Goal: Navigation & Orientation: Find specific page/section

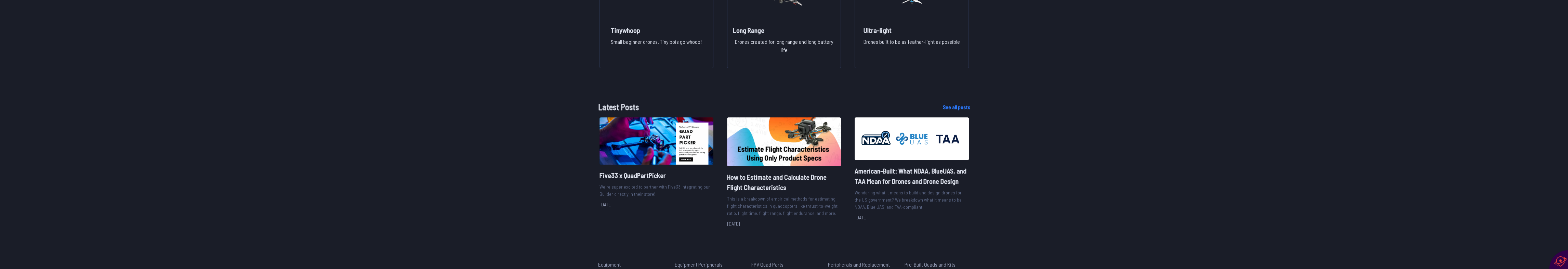
scroll to position [828, 0]
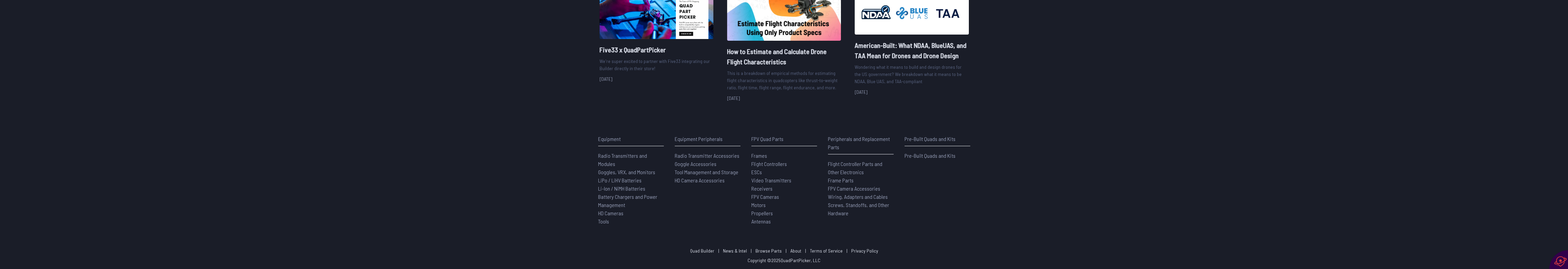
click at [852, 195] on span "Wiring, Adapters and Cables" at bounding box center [858, 196] width 60 height 7
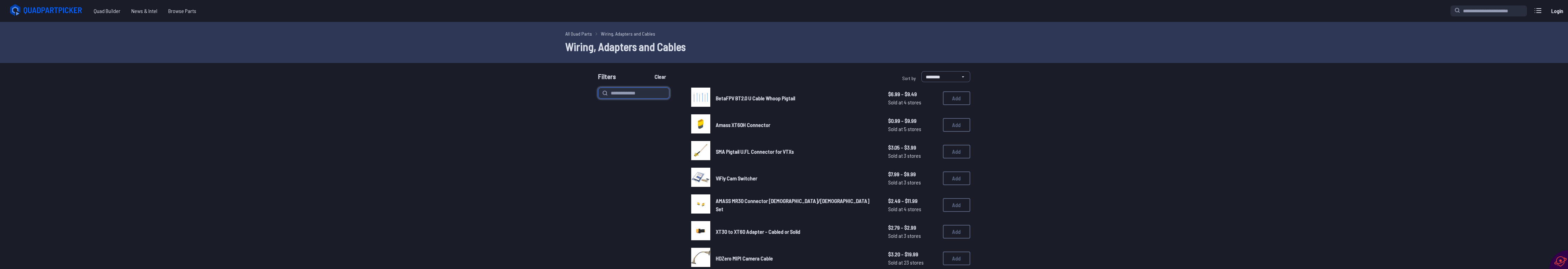
click at [657, 94] on input at bounding box center [634, 93] width 71 height 11
type input "***"
click at [649, 71] on button "Clear" at bounding box center [660, 77] width 23 height 11
type input "***"
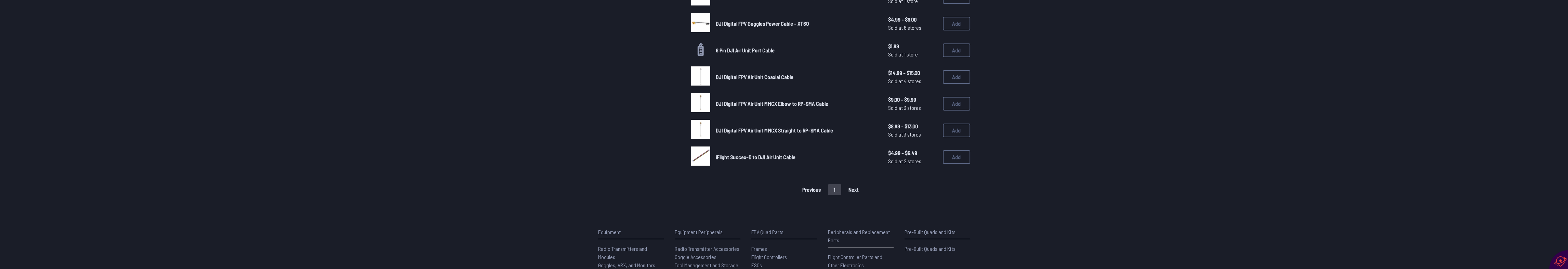
scroll to position [246, 0]
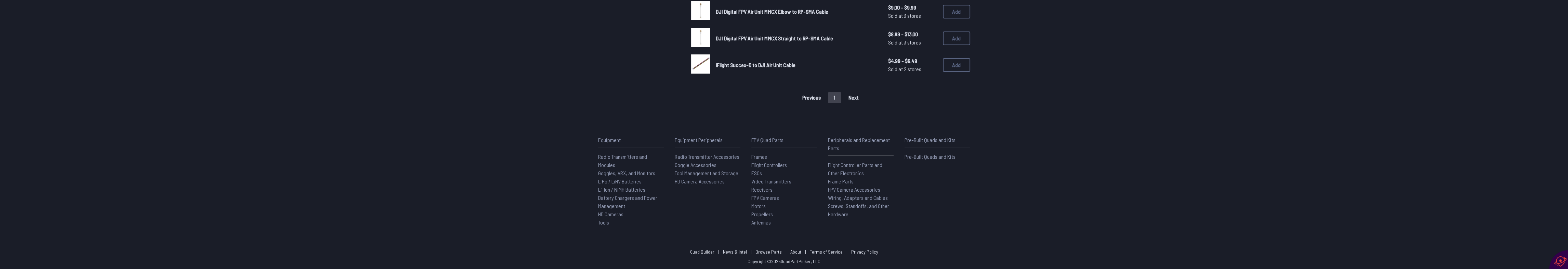
click at [850, 194] on span "Wiring, Adapters and Cables" at bounding box center [858, 197] width 60 height 7
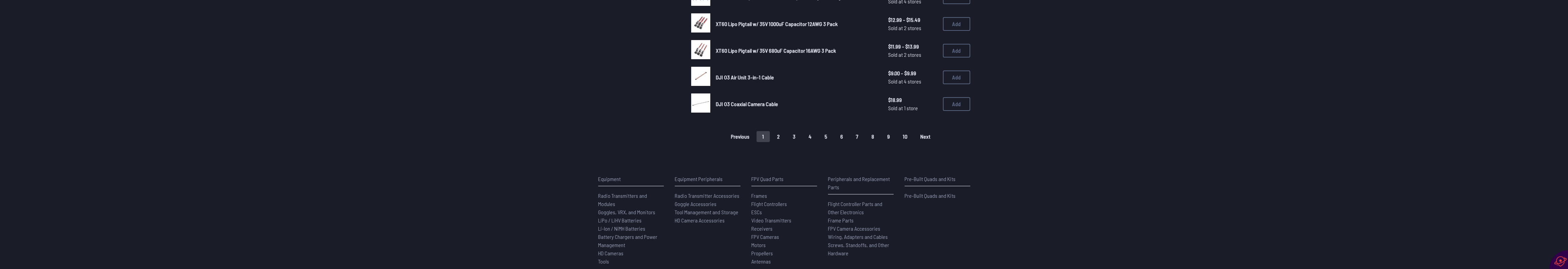
scroll to position [501, 0]
click at [782, 131] on button "2" at bounding box center [779, 136] width 15 height 11
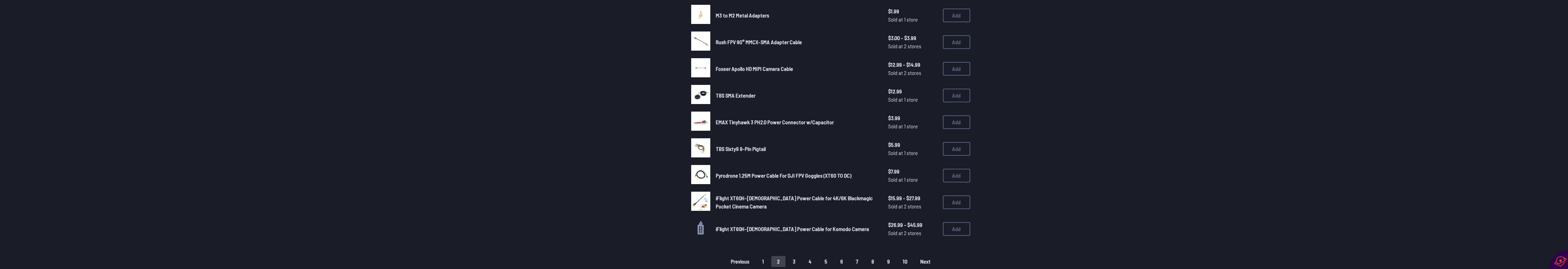
scroll to position [501, 0]
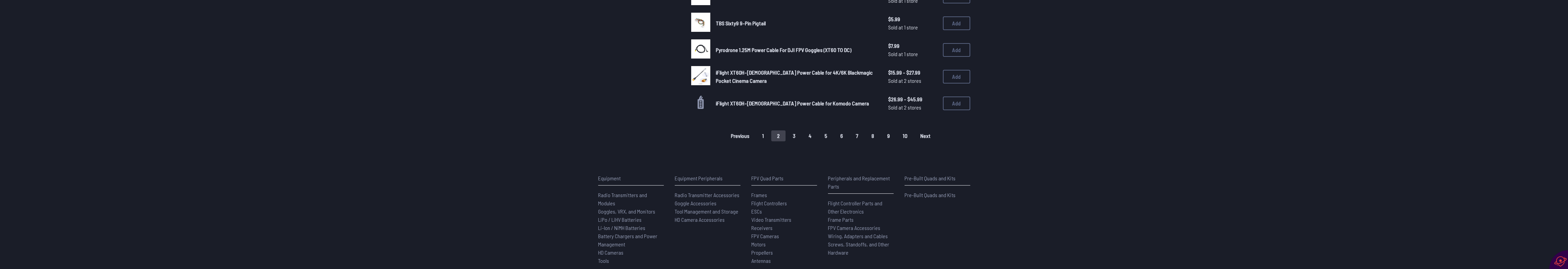
click at [825, 131] on button "5" at bounding box center [826, 136] width 15 height 11
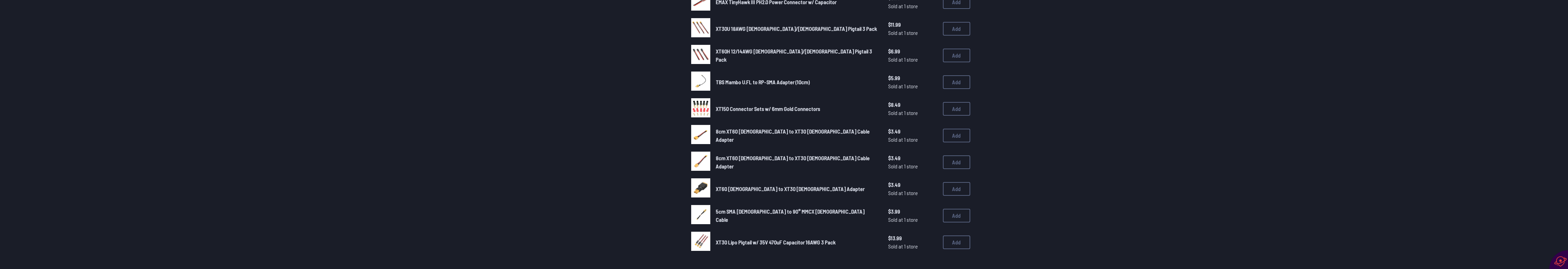
scroll to position [376, 0]
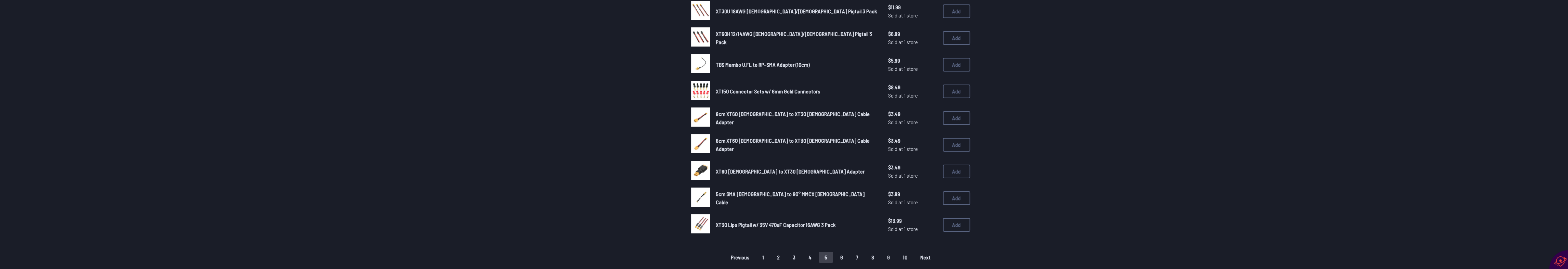
click at [844, 253] on button "6" at bounding box center [842, 257] width 15 height 11
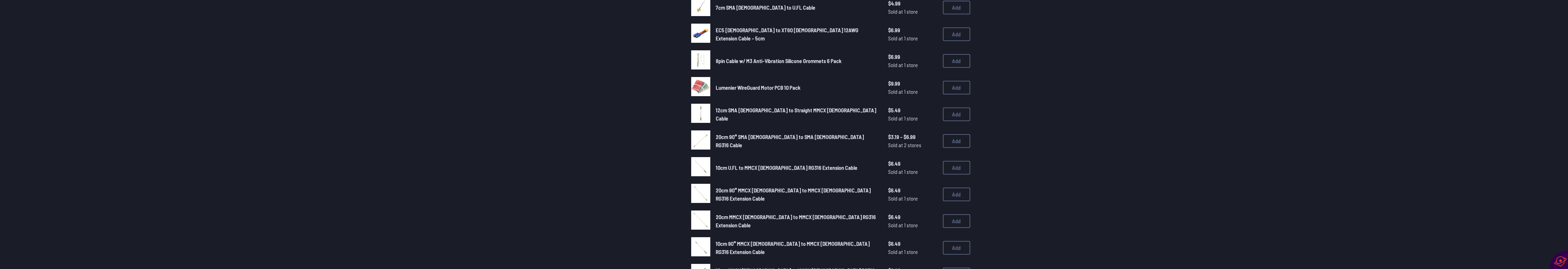
scroll to position [501, 0]
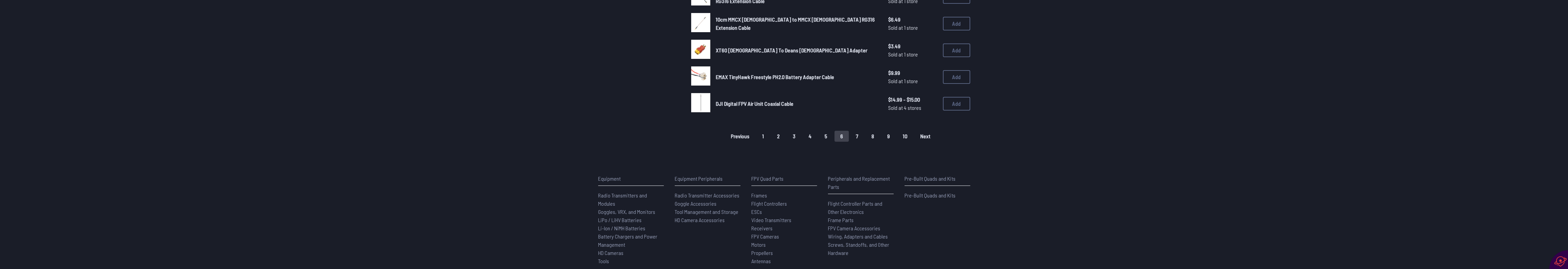
click at [855, 134] on button "7" at bounding box center [857, 136] width 14 height 11
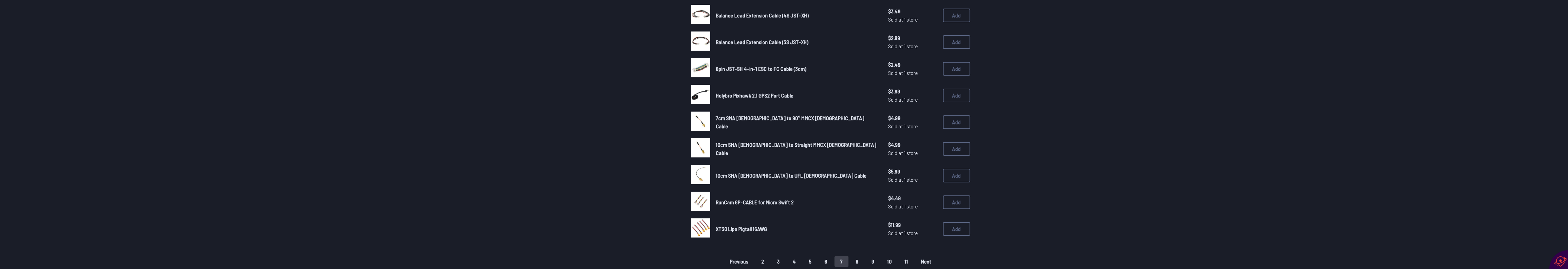
click at [861, 256] on button "8" at bounding box center [857, 261] width 15 height 11
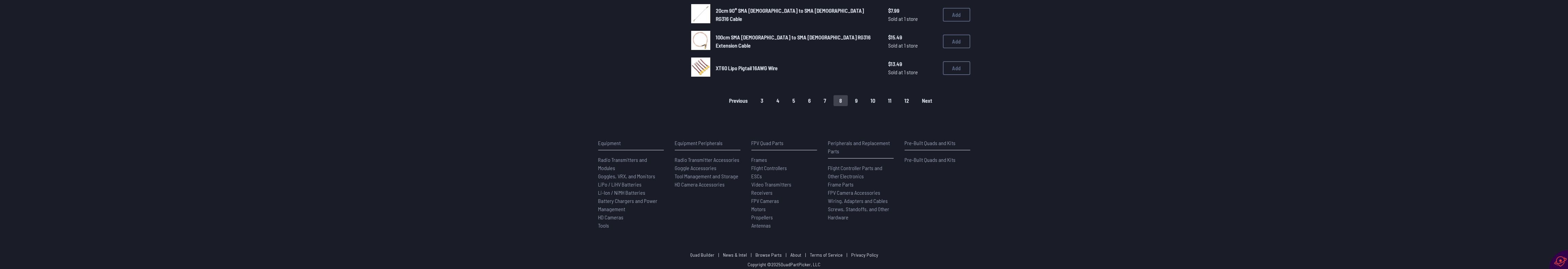
scroll to position [539, 0]
click at [856, 99] on button "9" at bounding box center [856, 99] width 15 height 11
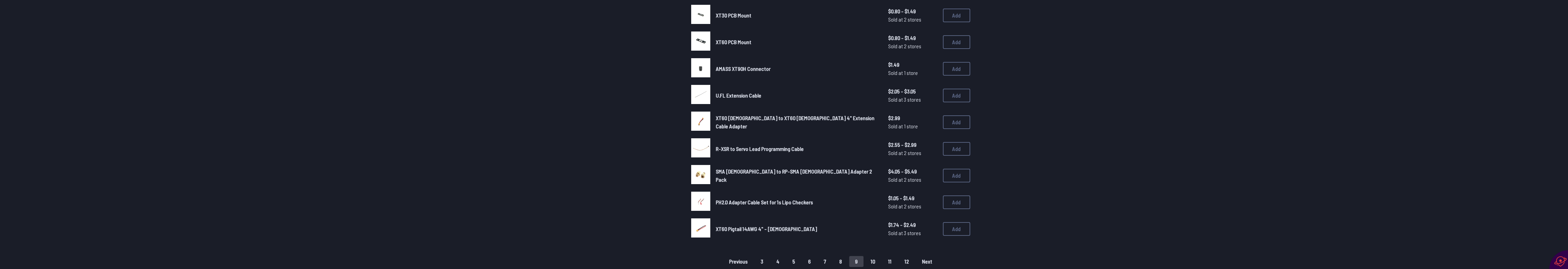
scroll to position [501, 0]
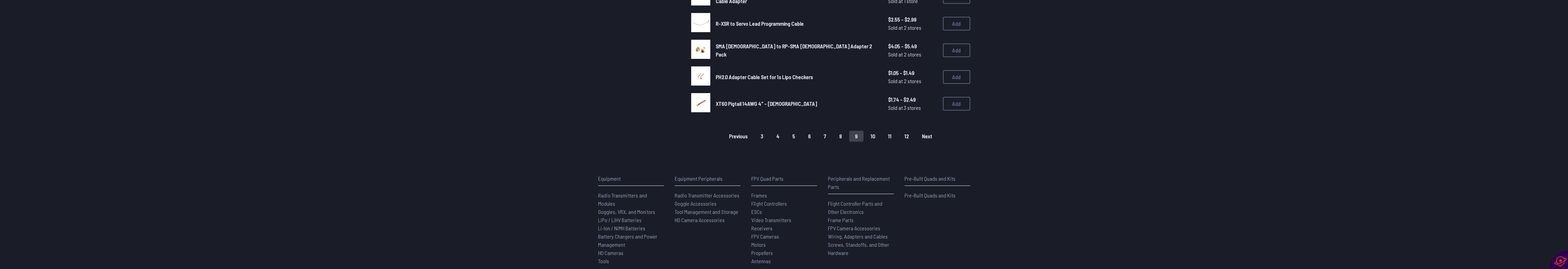
click at [875, 135] on button "10" at bounding box center [873, 136] width 16 height 11
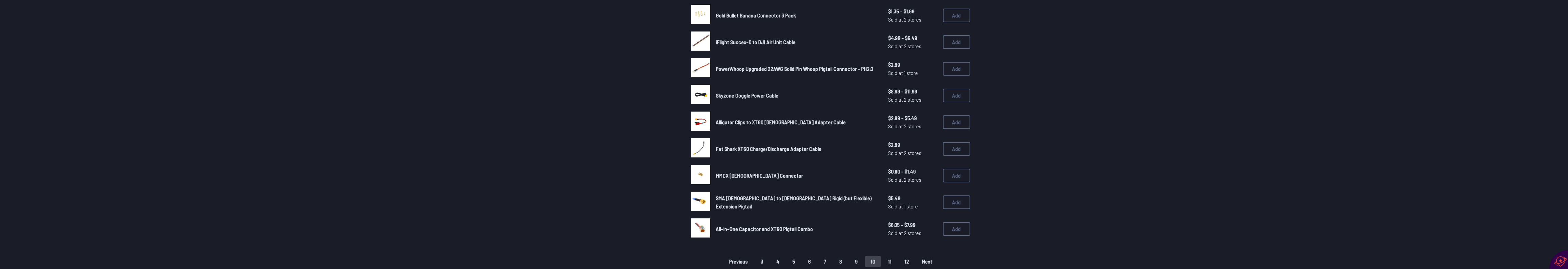
scroll to position [501, 0]
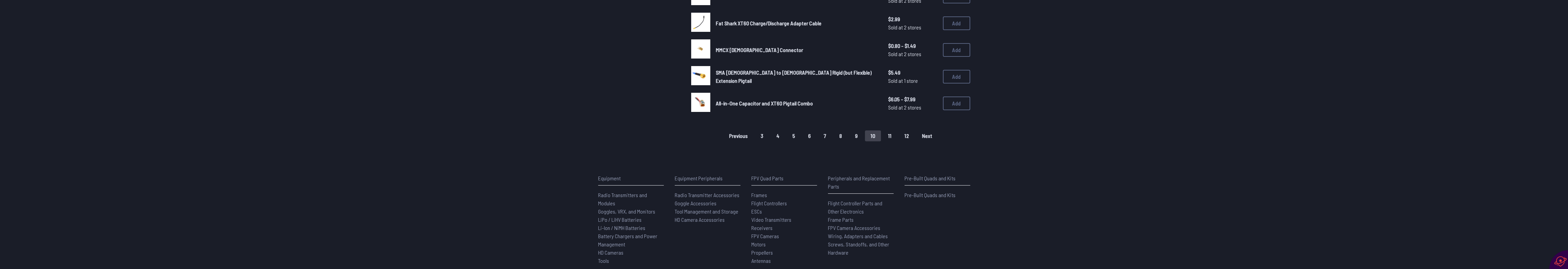
drag, startPoint x: 884, startPoint y: 136, endPoint x: 889, endPoint y: 134, distance: 5.4
click at [884, 135] on button "11" at bounding box center [890, 136] width 15 height 11
click at [888, 134] on button "11" at bounding box center [890, 136] width 15 height 11
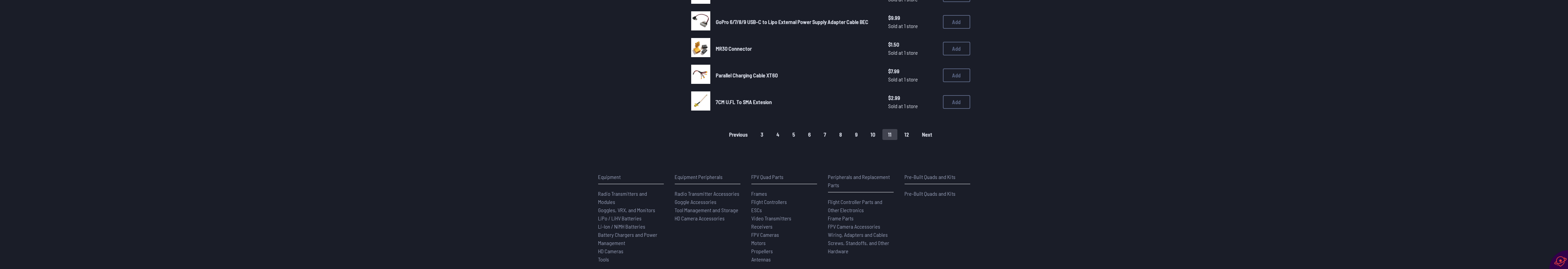
scroll to position [501, 0]
click at [904, 131] on button "12" at bounding box center [906, 134] width 16 height 11
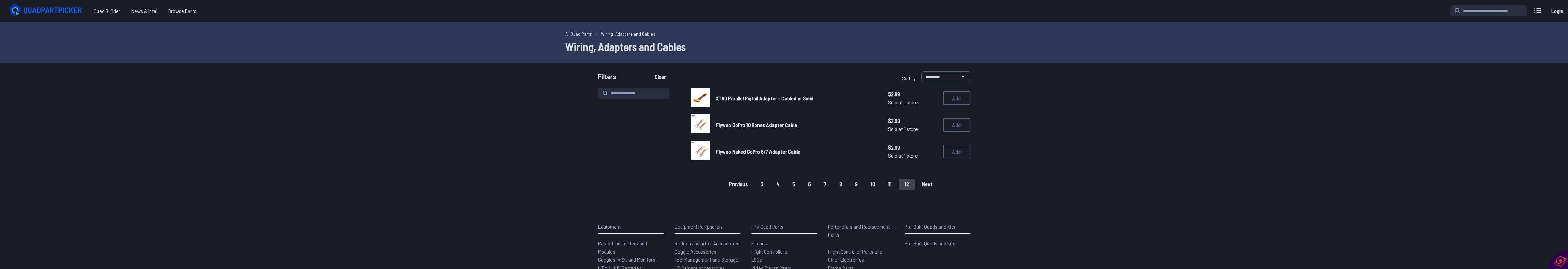
click at [775, 181] on button "4" at bounding box center [778, 184] width 15 height 11
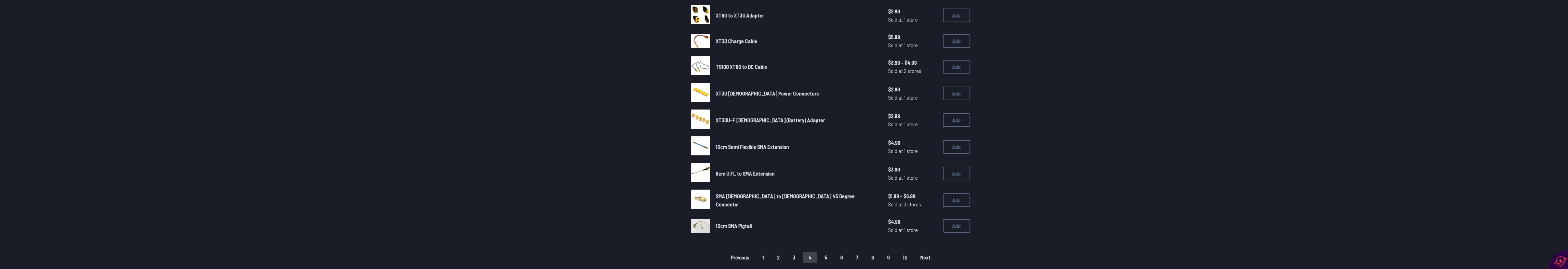
scroll to position [501, 0]
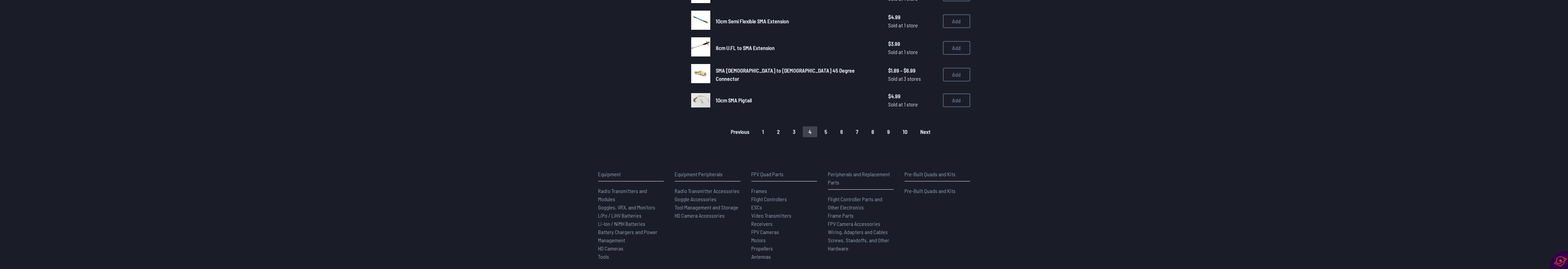
click at [837, 245] on span "Screws, Standoffs, and Other Hardware" at bounding box center [858, 244] width 61 height 15
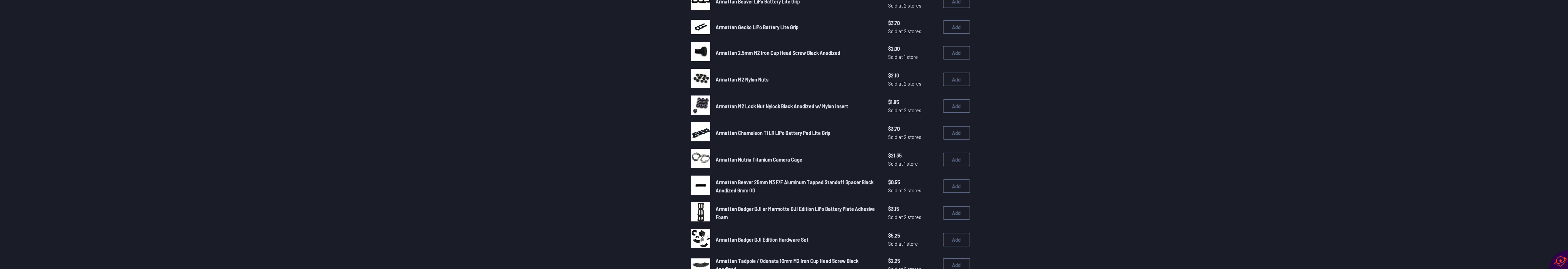
scroll to position [501, 0]
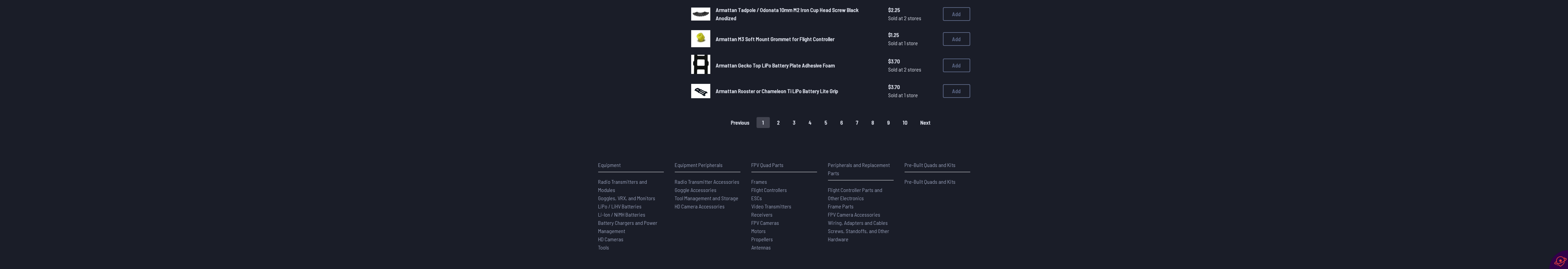
click at [837, 195] on span "Flight Controller Parts and Other Electronics" at bounding box center [855, 194] width 54 height 15
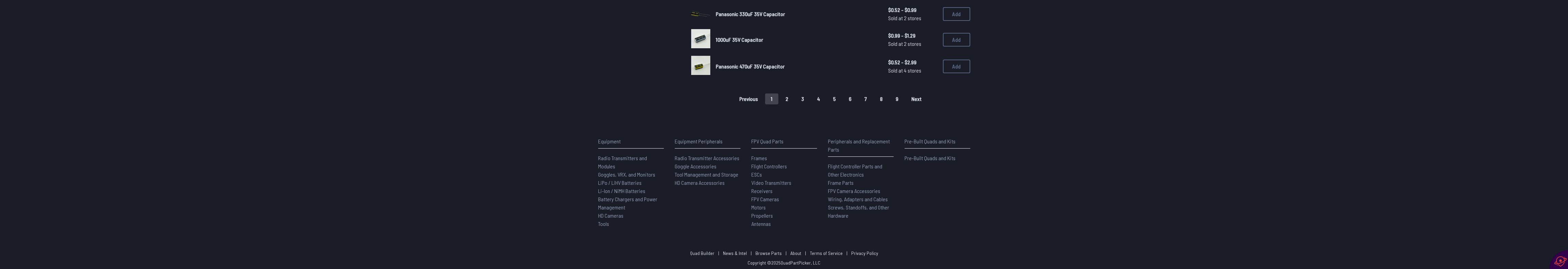
scroll to position [408, 0]
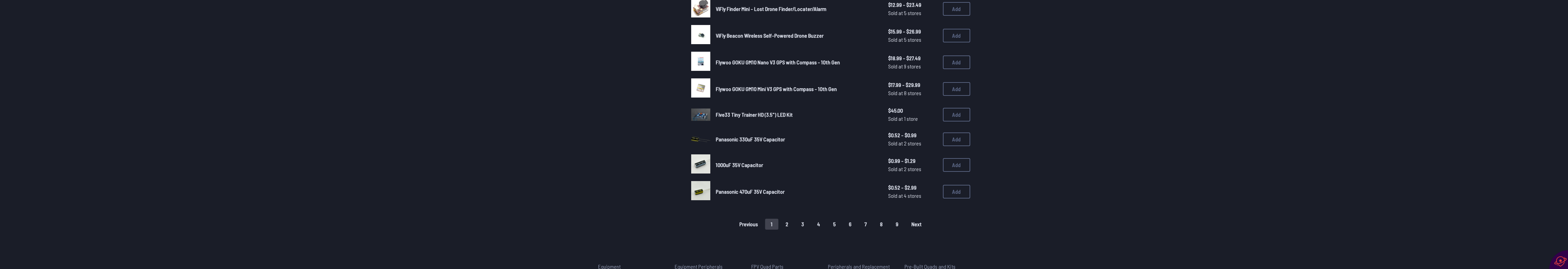
click at [793, 221] on button "2" at bounding box center [787, 224] width 15 height 11
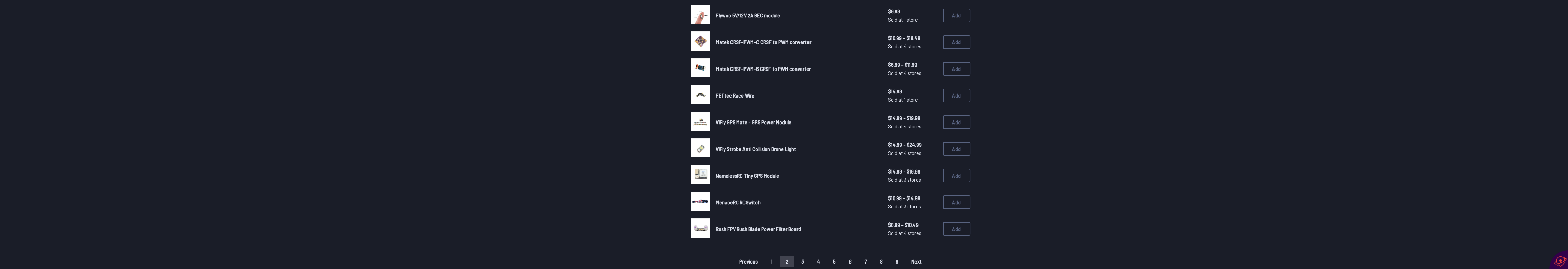
scroll to position [501, 0]
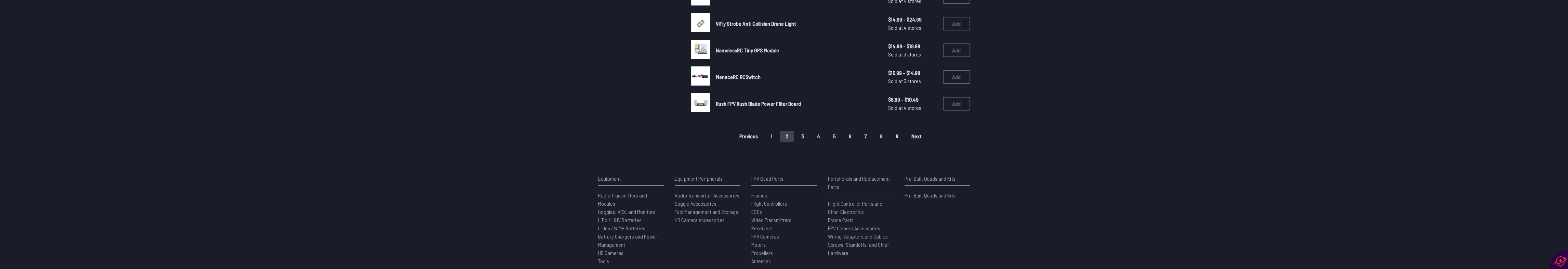
click at [802, 136] on button "3" at bounding box center [803, 136] width 15 height 11
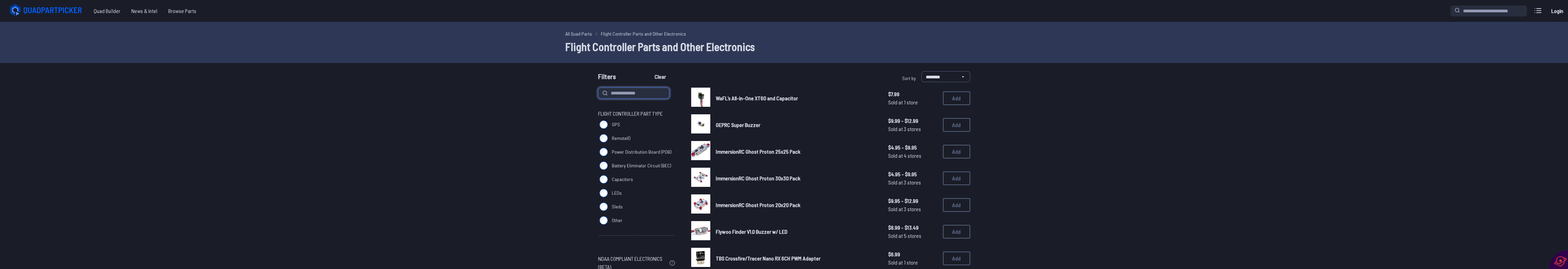
click at [634, 96] on input at bounding box center [634, 93] width 71 height 11
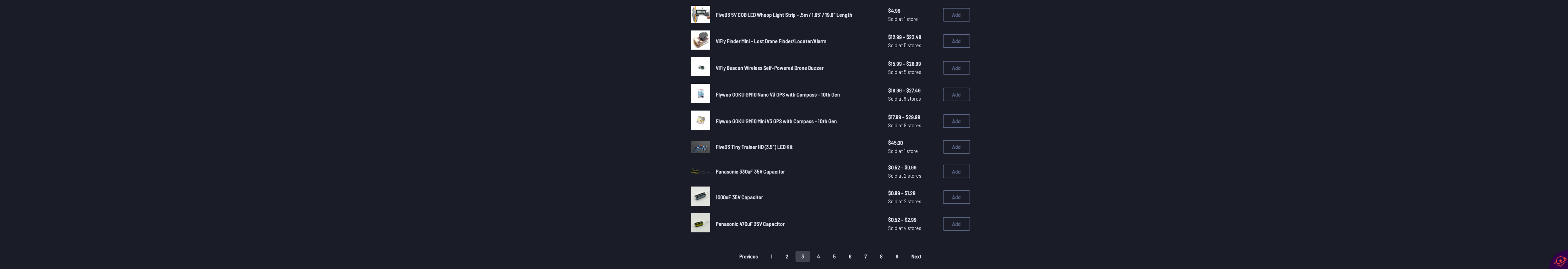
scroll to position [533, 0]
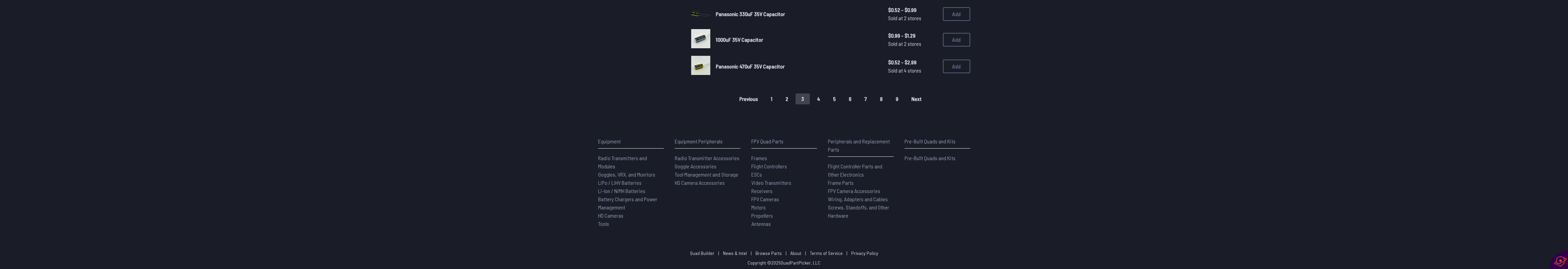
click at [818, 95] on button "4" at bounding box center [819, 99] width 15 height 11
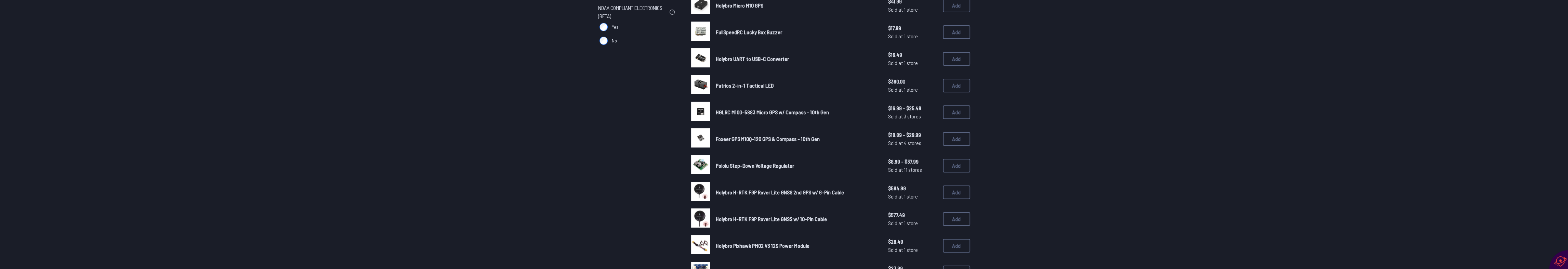
scroll to position [501, 0]
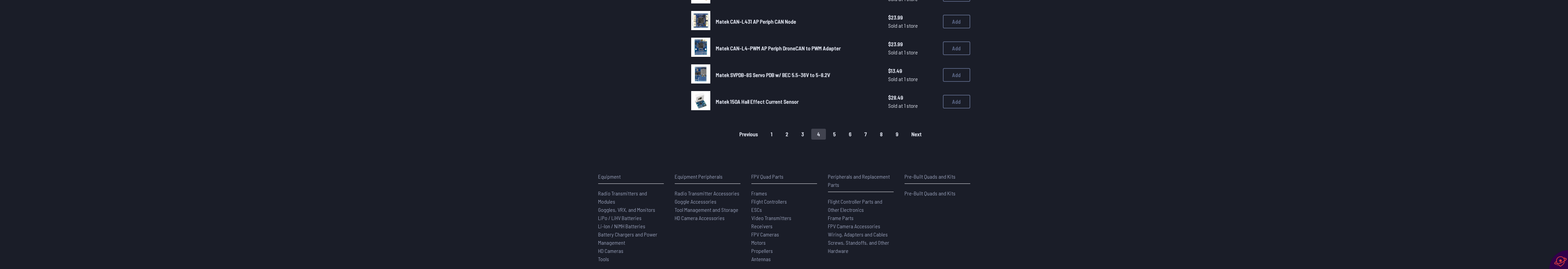
click at [836, 133] on button "5" at bounding box center [835, 134] width 15 height 11
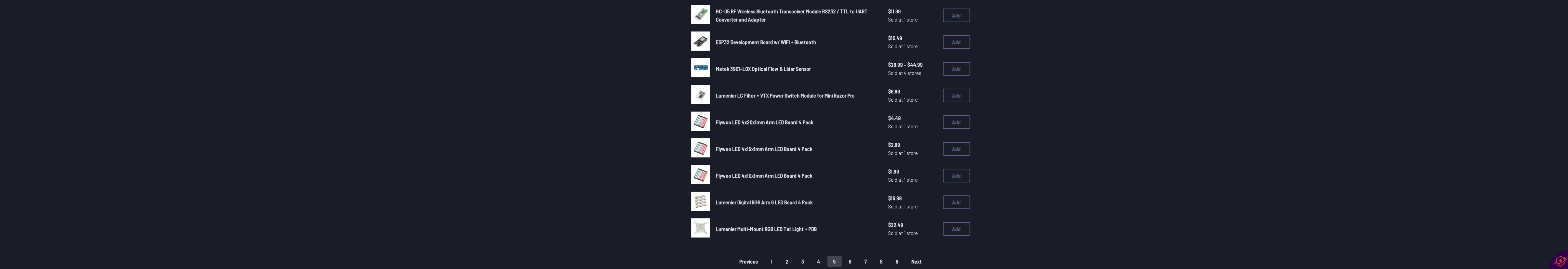
scroll to position [501, 0]
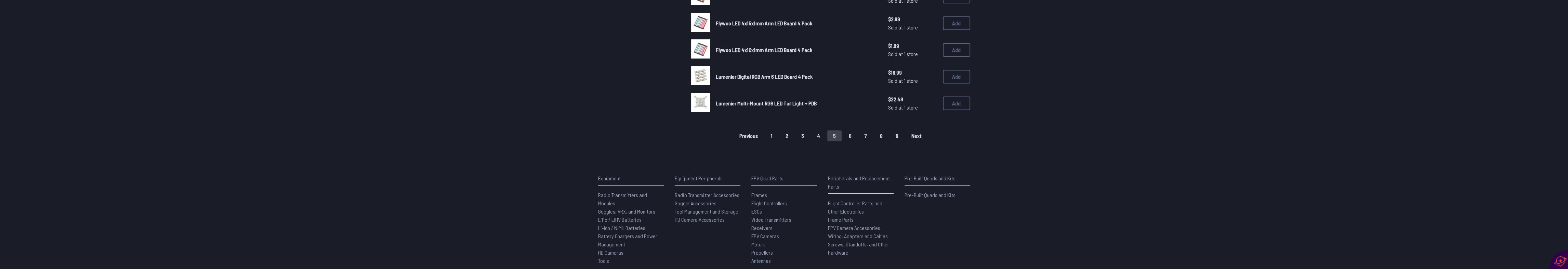
click at [850, 131] on button "6" at bounding box center [850, 136] width 15 height 11
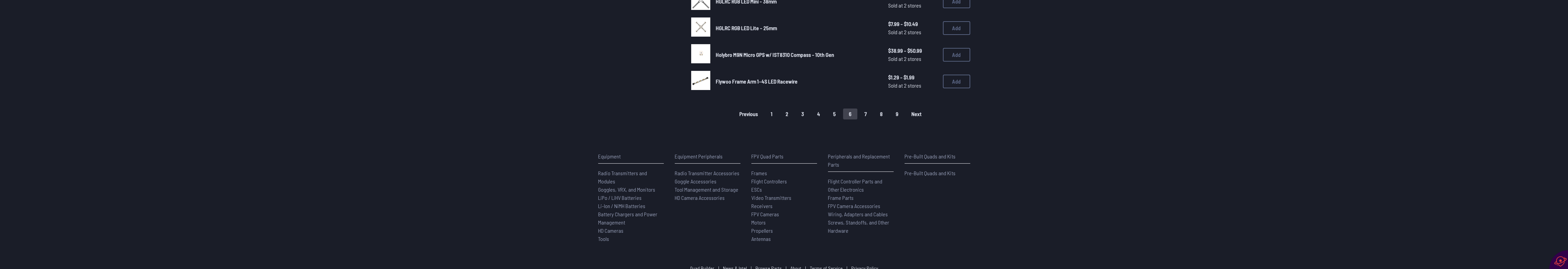
scroll to position [539, 0]
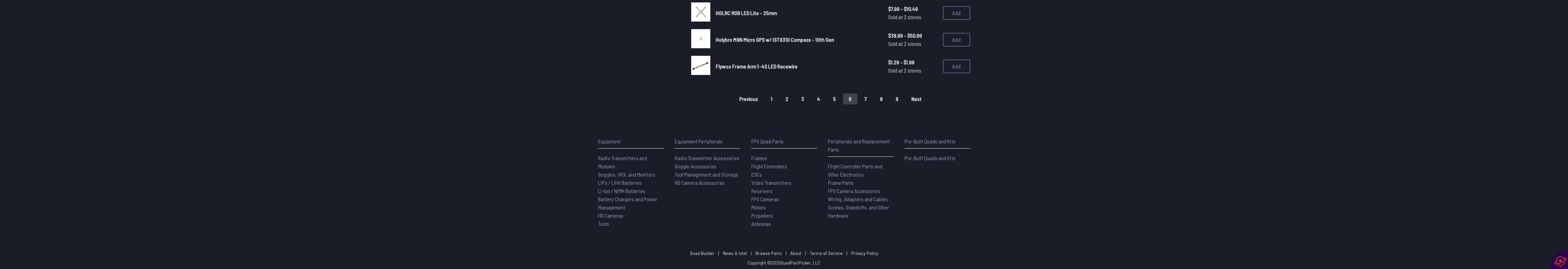
click at [639, 171] on span "Goggles, VRX, and Monitors" at bounding box center [627, 174] width 57 height 7
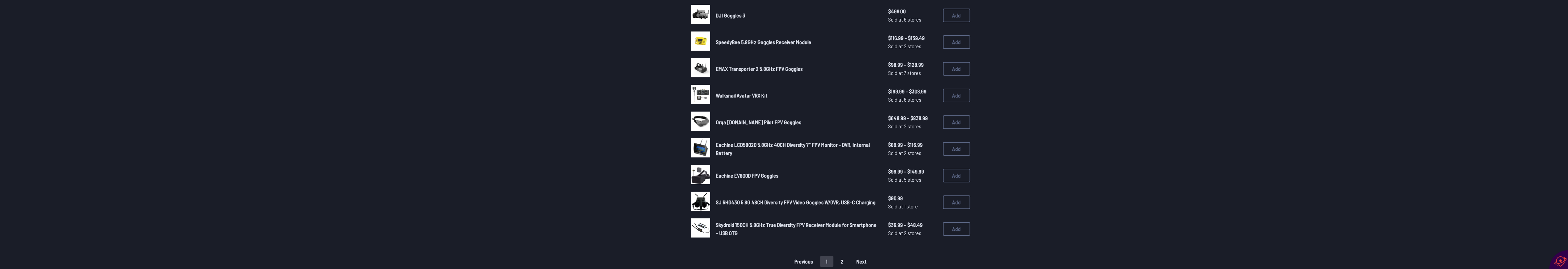
scroll to position [501, 0]
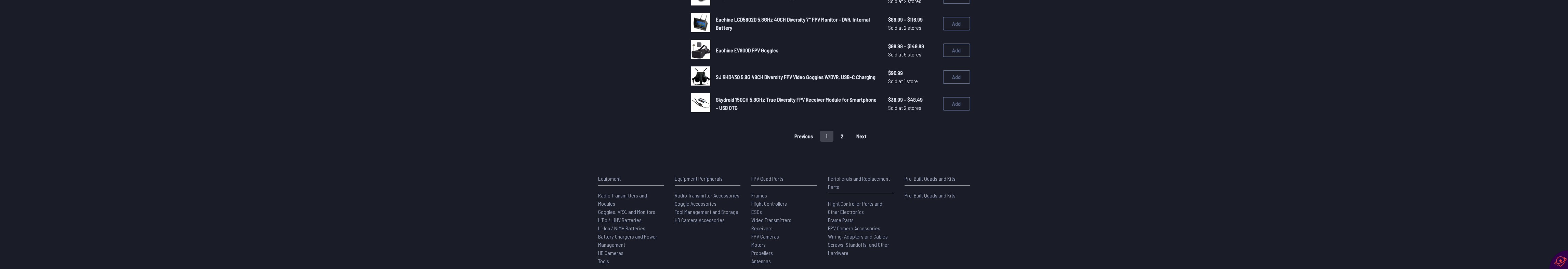
click at [841, 134] on button "2" at bounding box center [842, 136] width 15 height 11
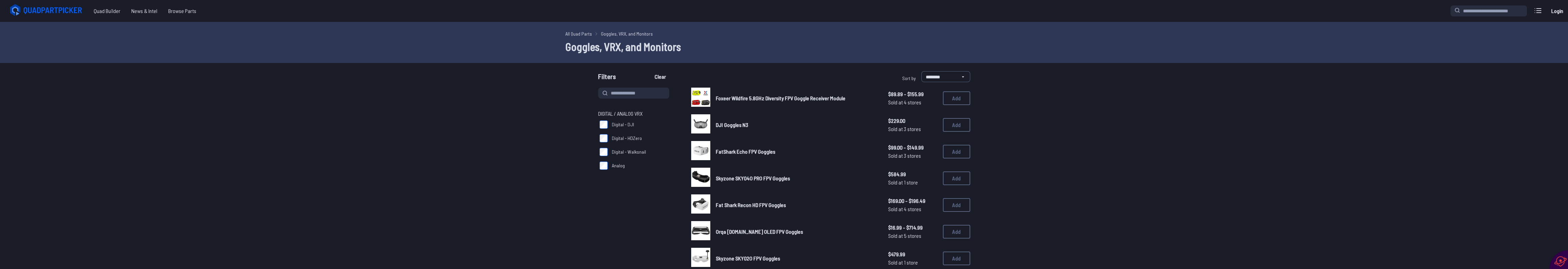
click at [746, 122] on span "DJI Goggles N3" at bounding box center [732, 124] width 32 height 7
